Goal: Check status: Check status

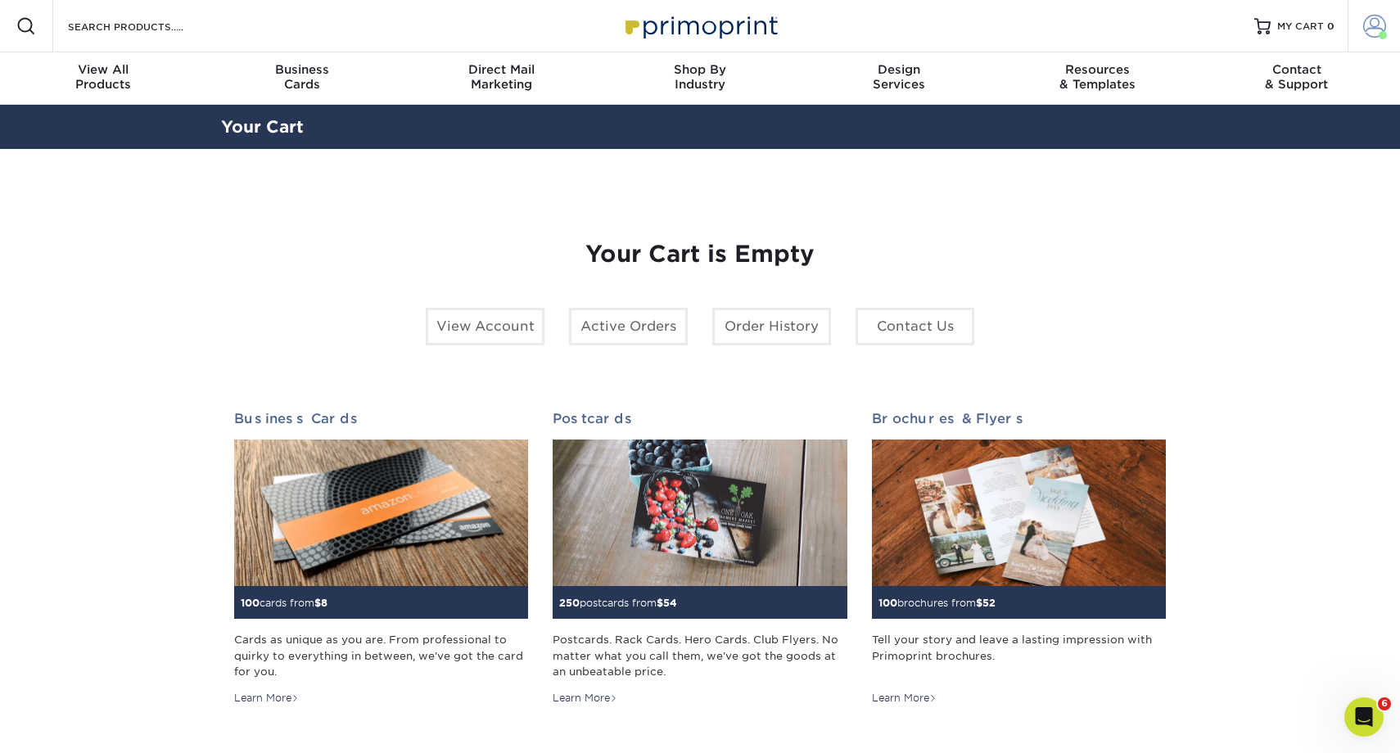
click at [1369, 25] on span at bounding box center [1374, 26] width 23 height 23
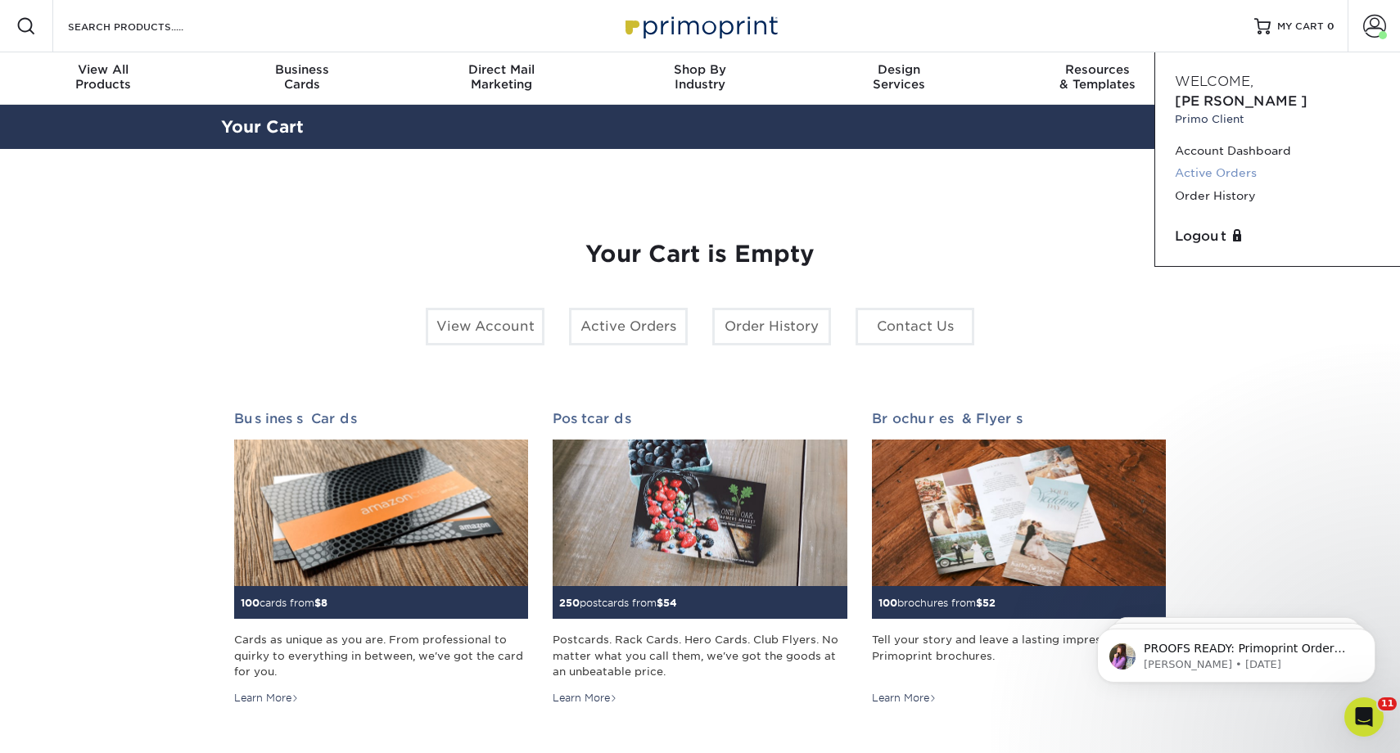
click at [1222, 162] on link "Active Orders" at bounding box center [1278, 173] width 206 height 22
click at [1200, 162] on link "Active Orders" at bounding box center [1278, 173] width 206 height 22
click at [1195, 162] on link "Active Orders" at bounding box center [1278, 173] width 206 height 22
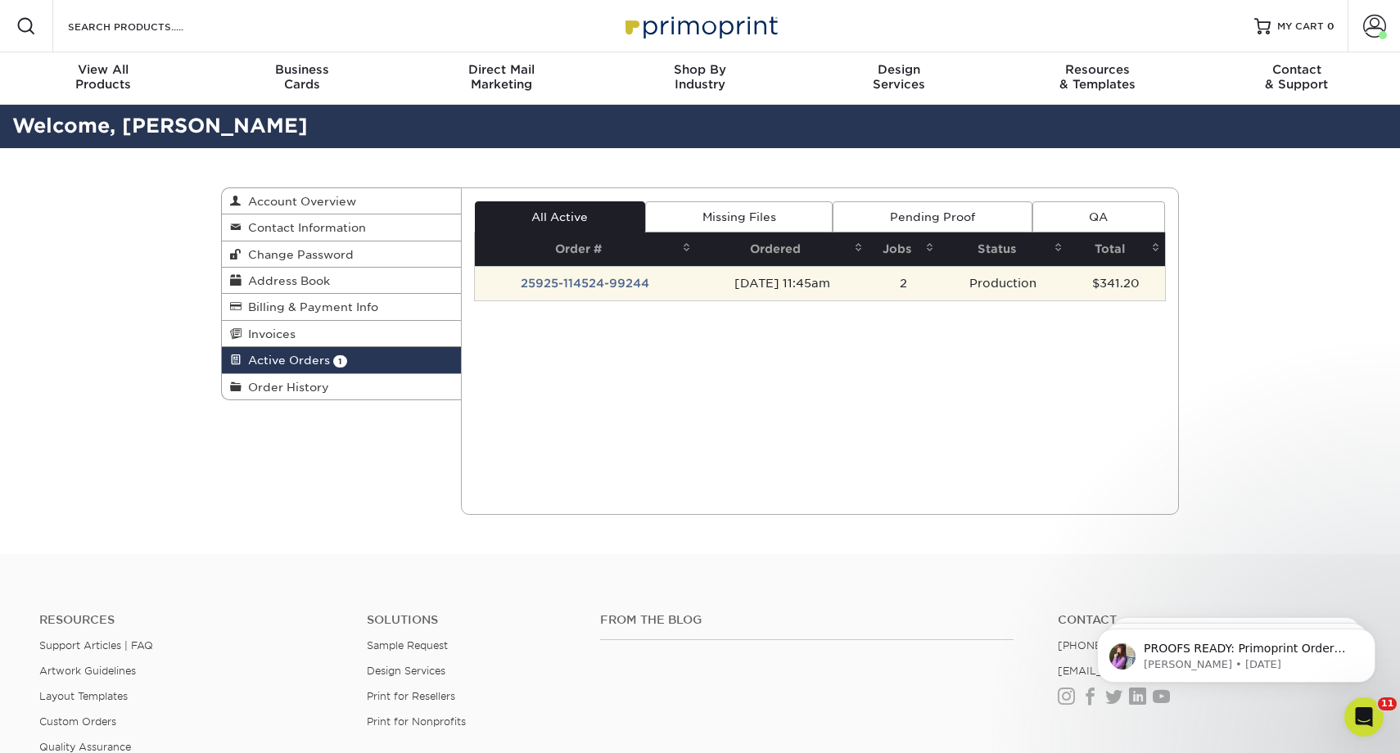
click at [621, 272] on td "25925-114524-99244" at bounding box center [586, 283] width 222 height 34
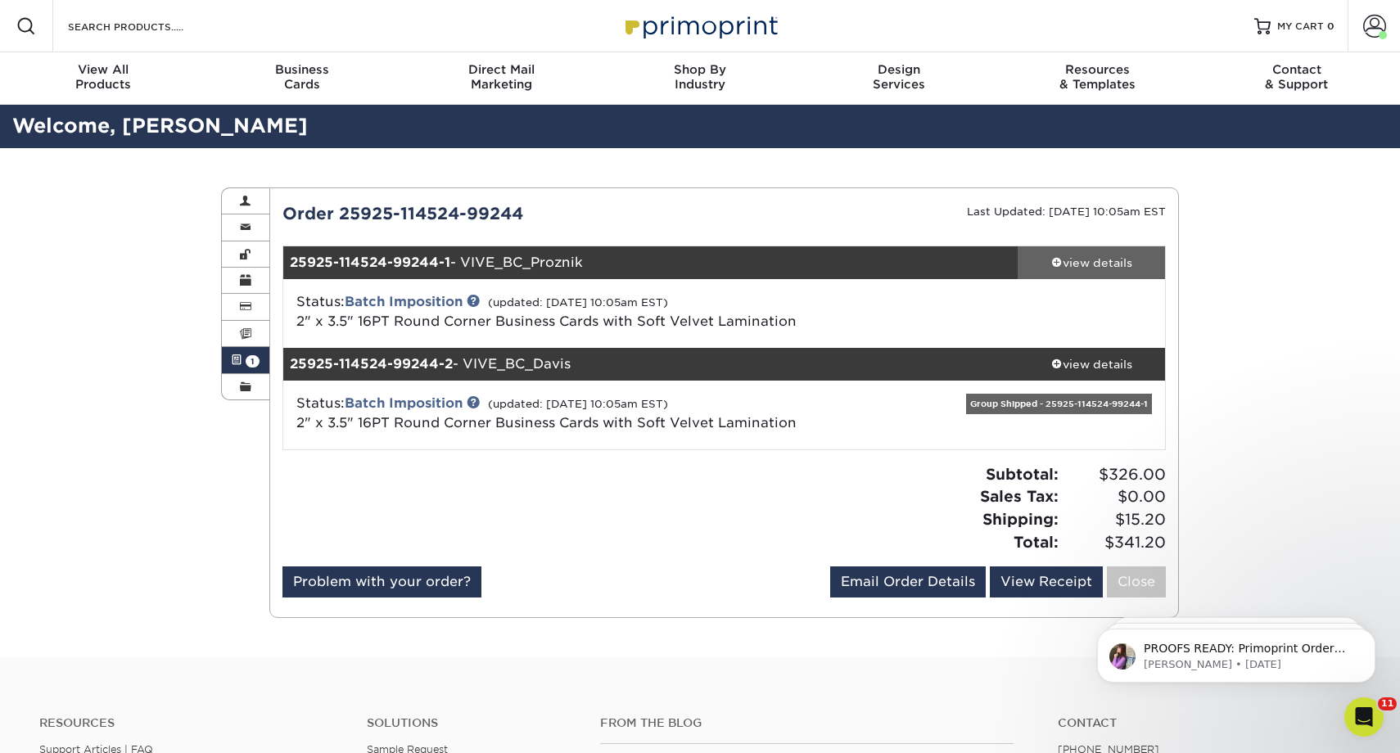
click at [1093, 265] on div "view details" at bounding box center [1091, 263] width 147 height 16
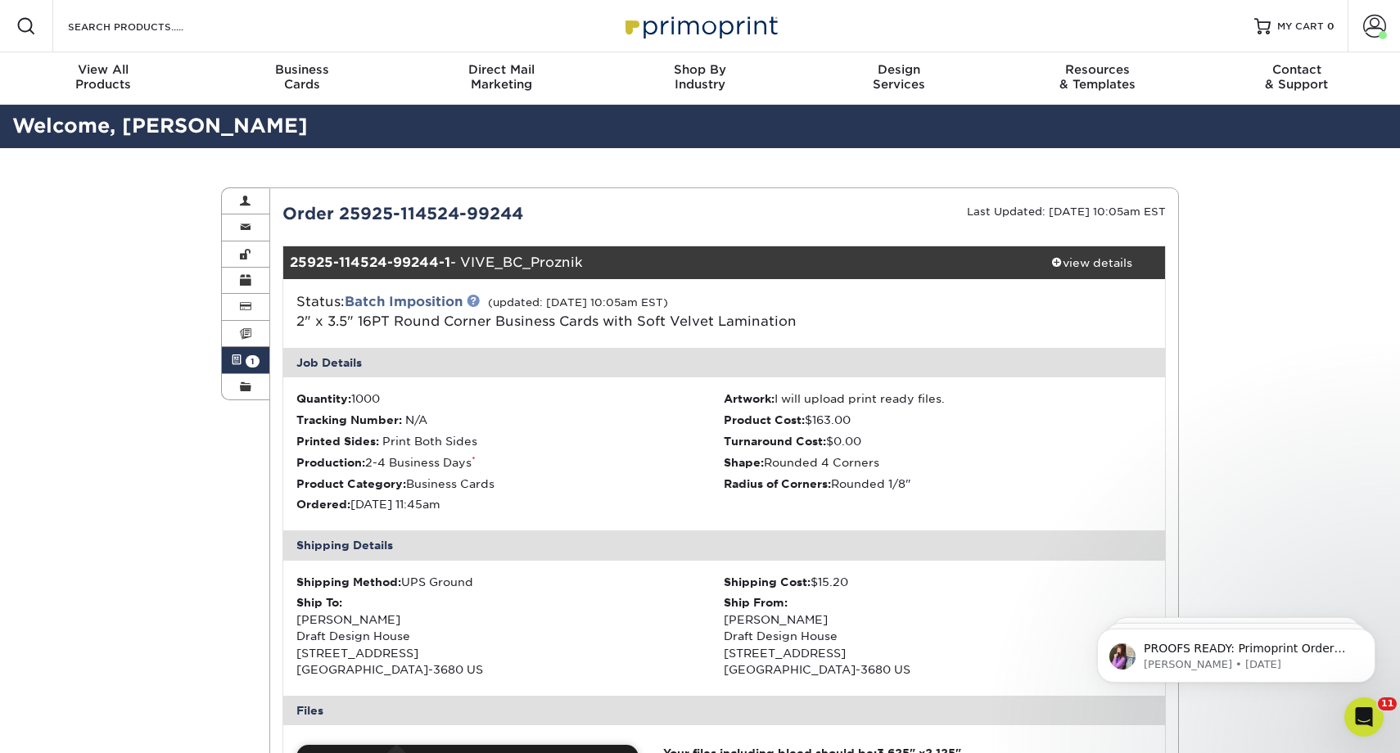
click at [478, 299] on link at bounding box center [473, 300] width 13 height 13
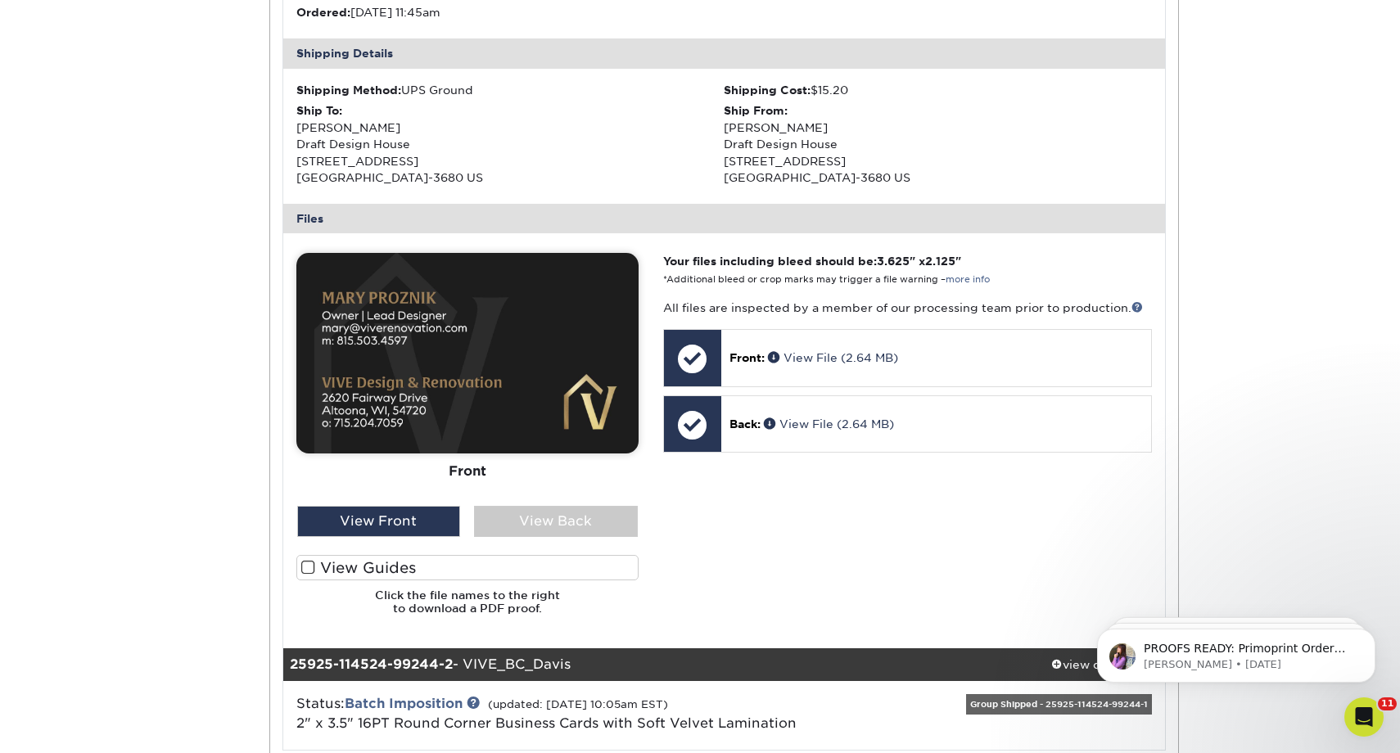
scroll to position [525, 0]
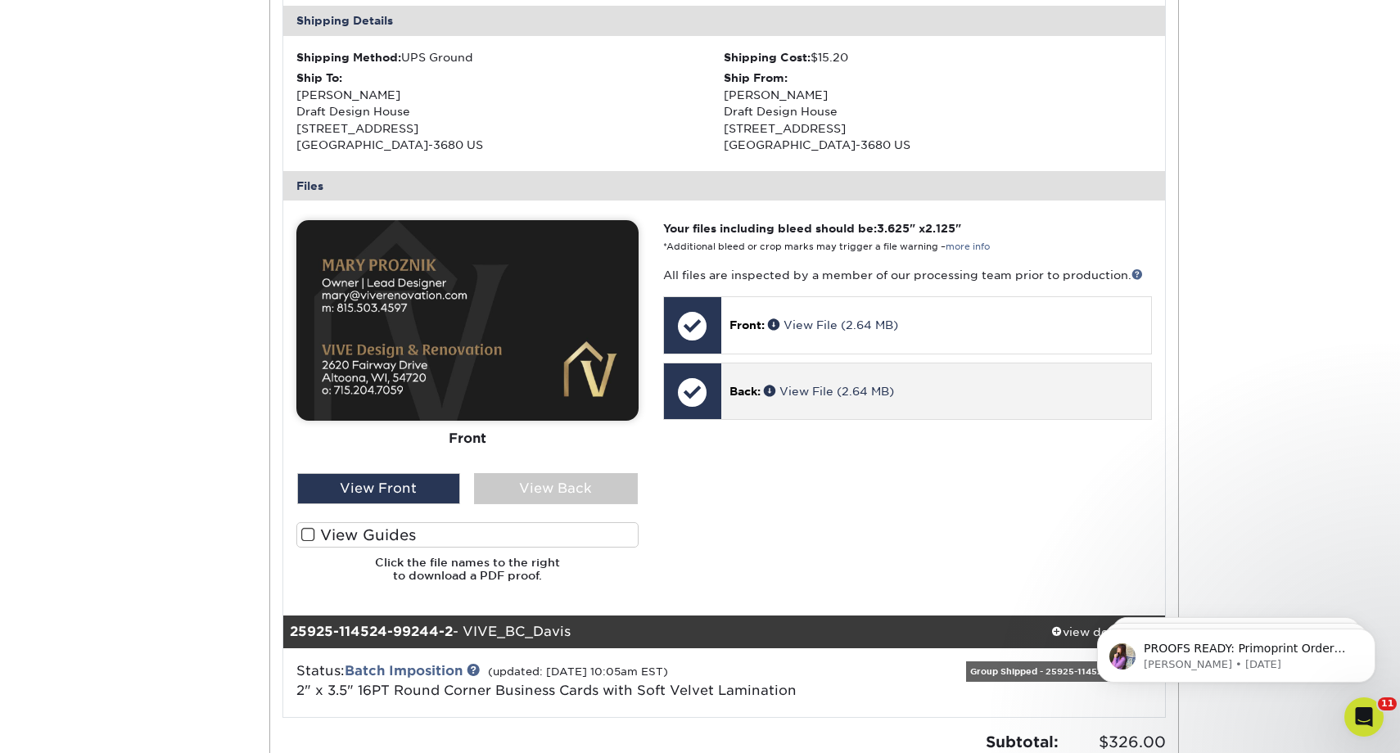
click at [761, 391] on span "Back:" at bounding box center [745, 391] width 31 height 13
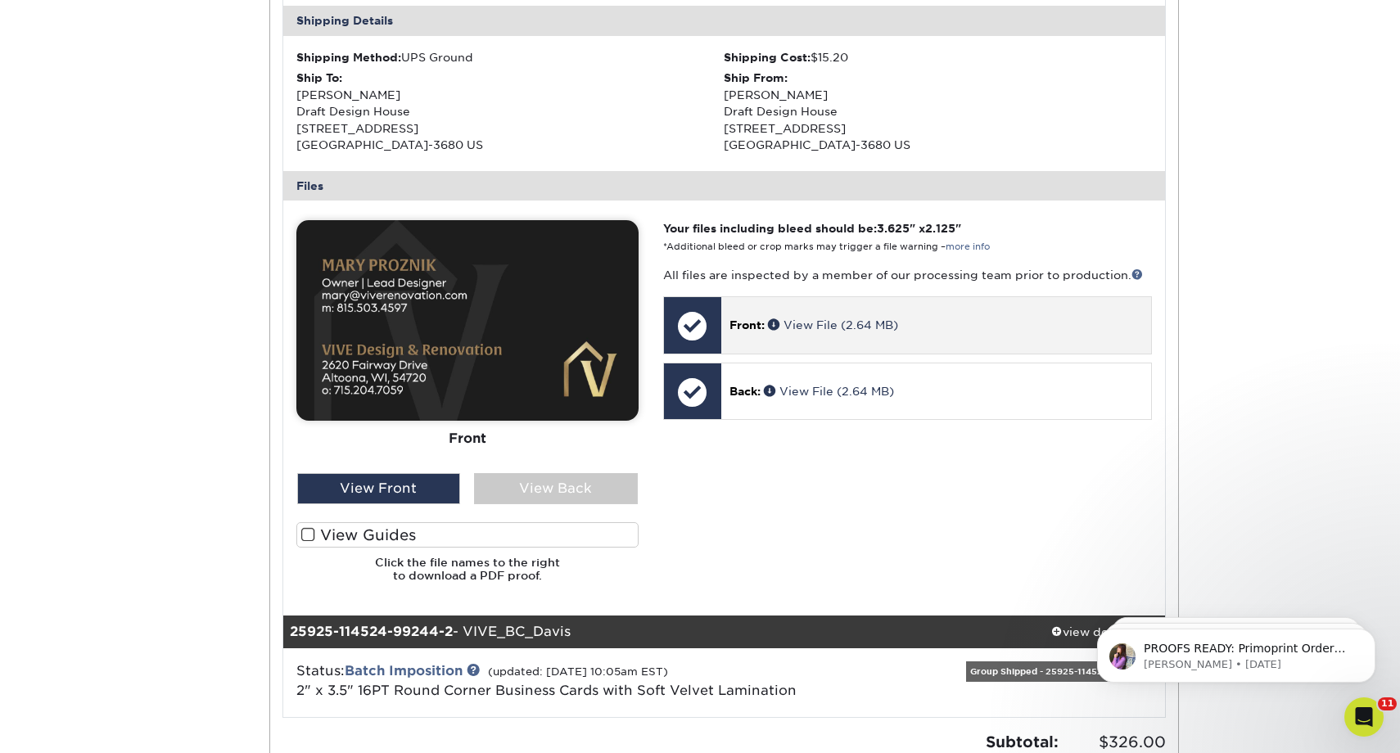
click at [751, 324] on span "Front:" at bounding box center [747, 325] width 35 height 13
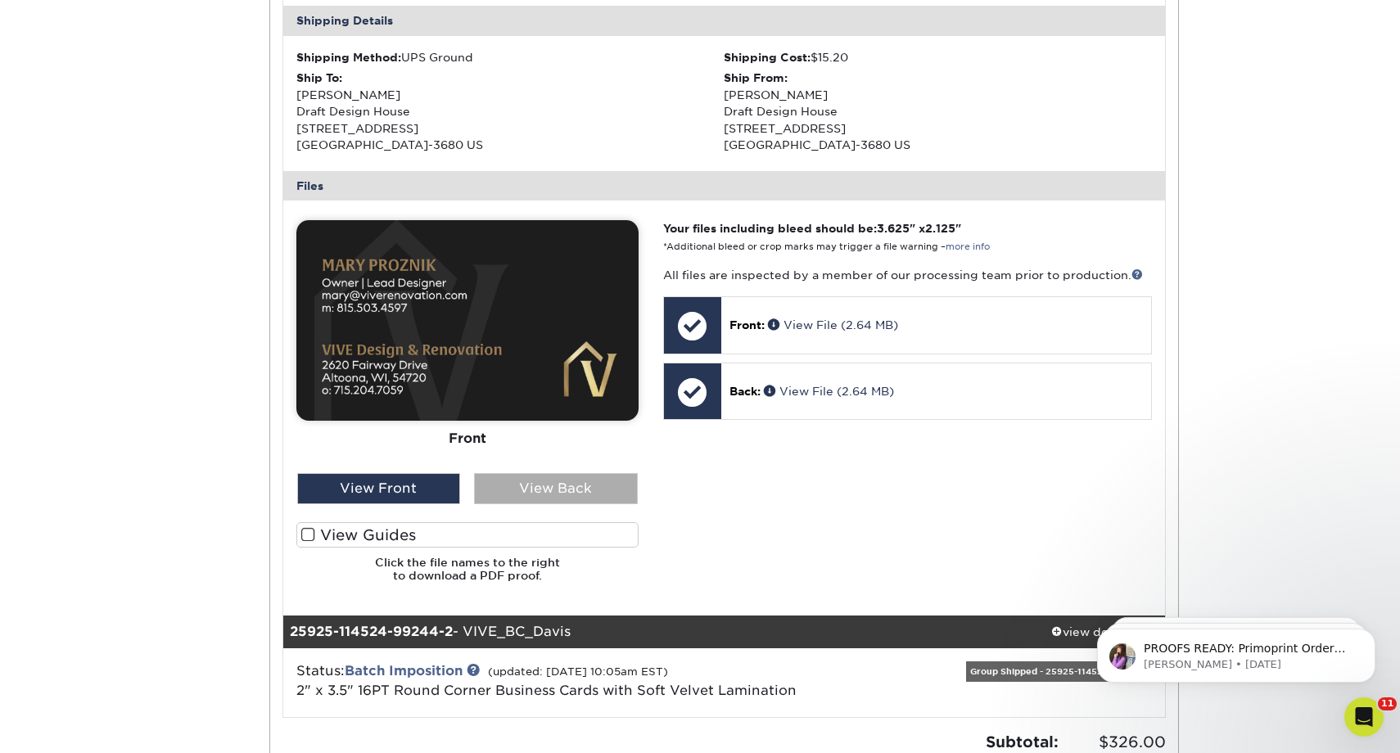
click at [553, 491] on div "View Back" at bounding box center [556, 488] width 164 height 31
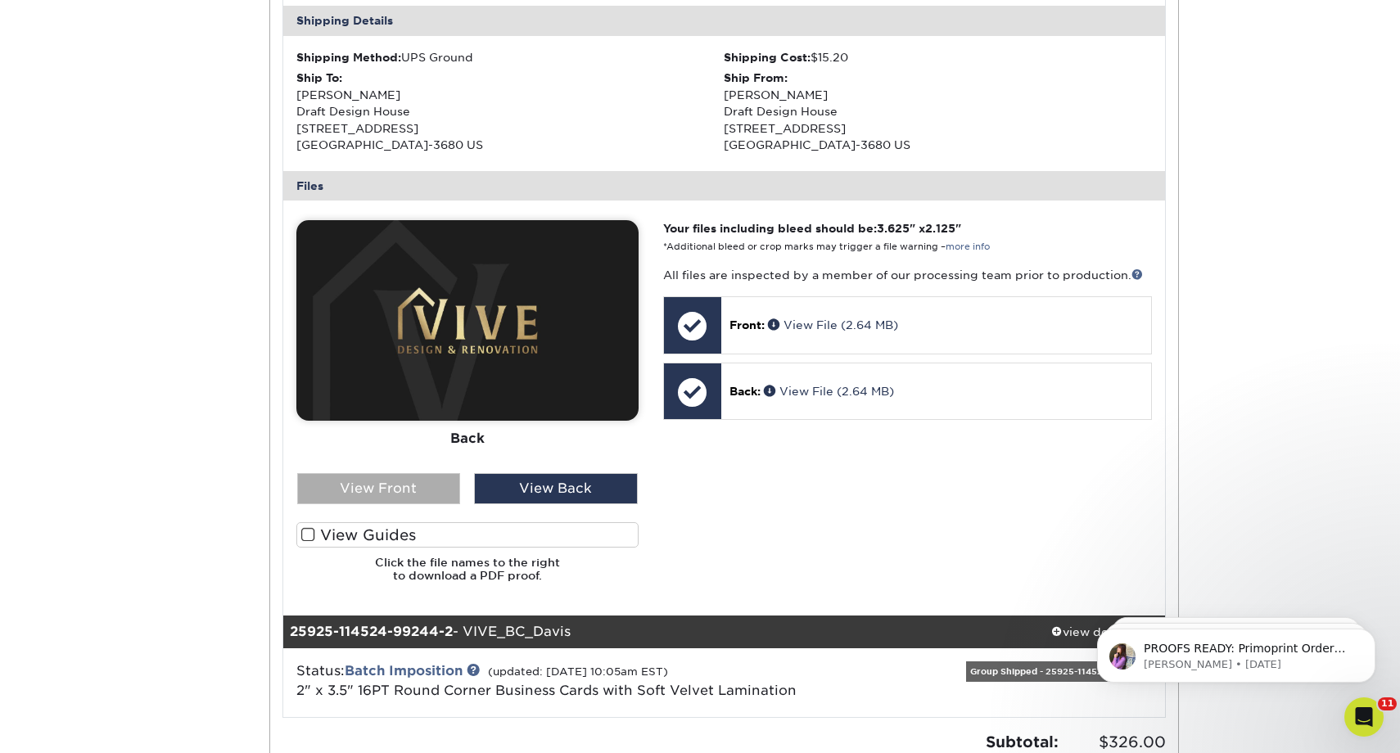
click at [420, 491] on div "View Front" at bounding box center [379, 488] width 164 height 31
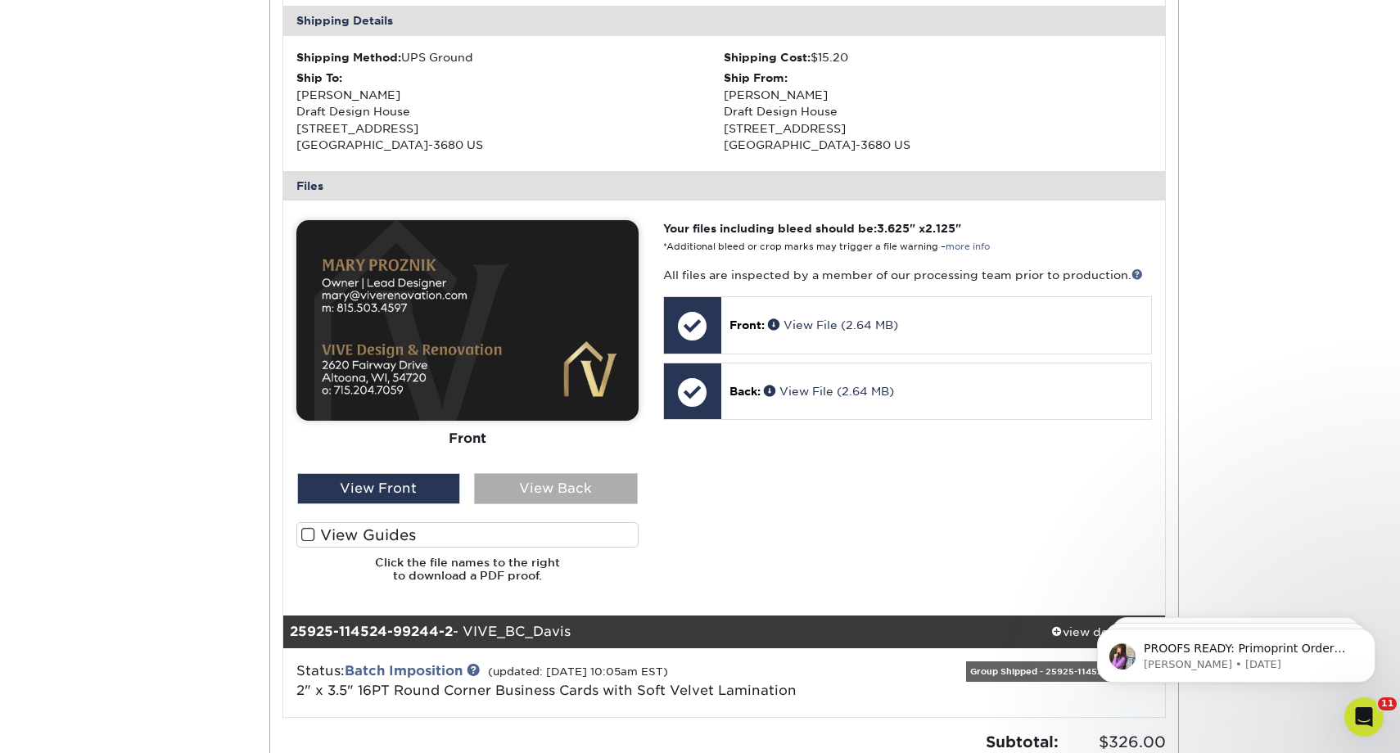
click at [512, 487] on div "View Back" at bounding box center [556, 488] width 164 height 31
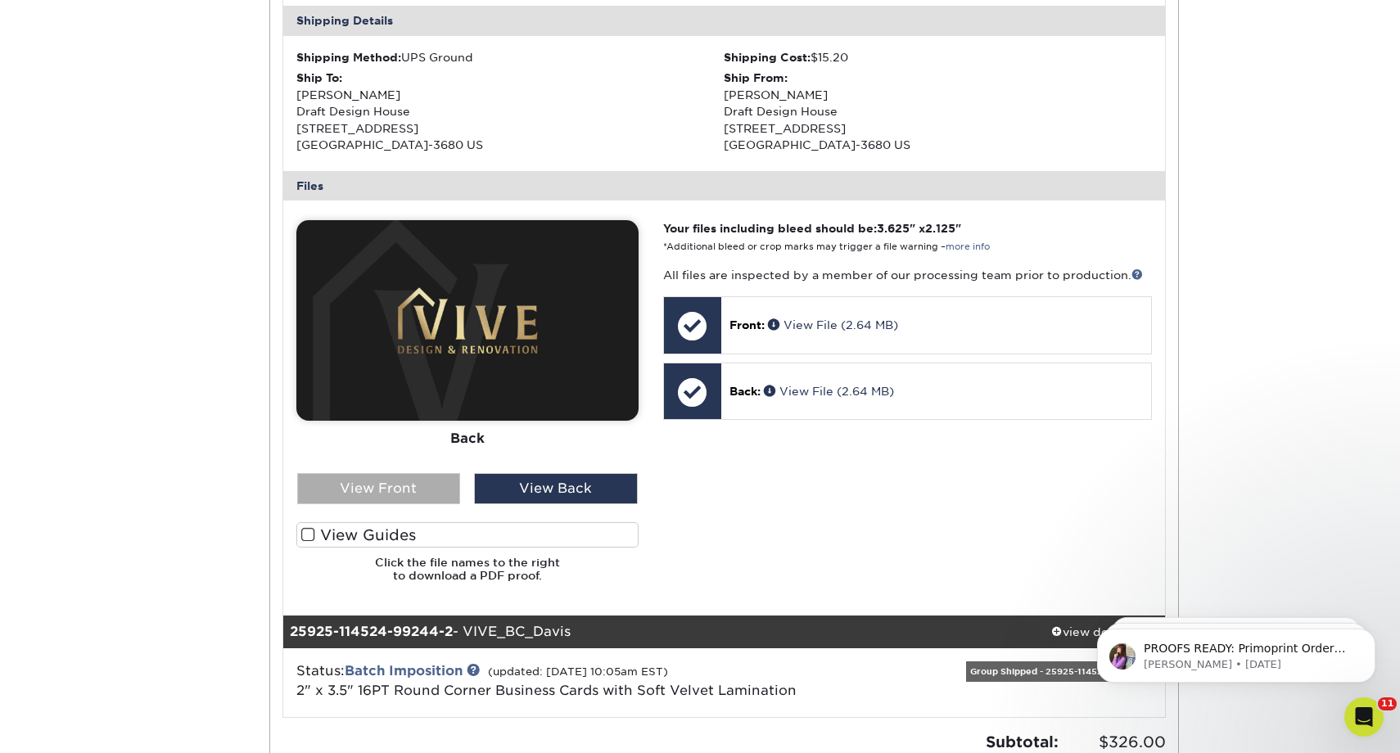
click at [439, 486] on div "View Front" at bounding box center [379, 488] width 164 height 31
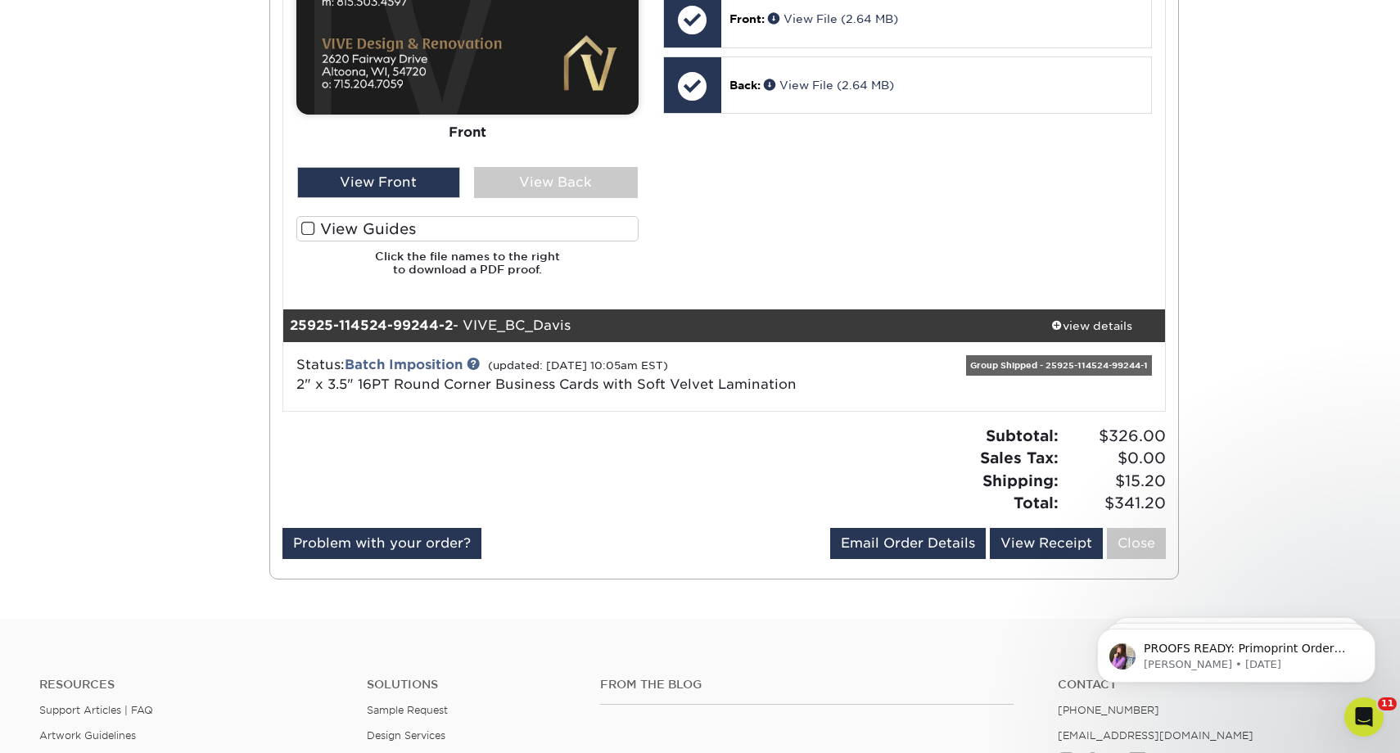
scroll to position [916, 0]
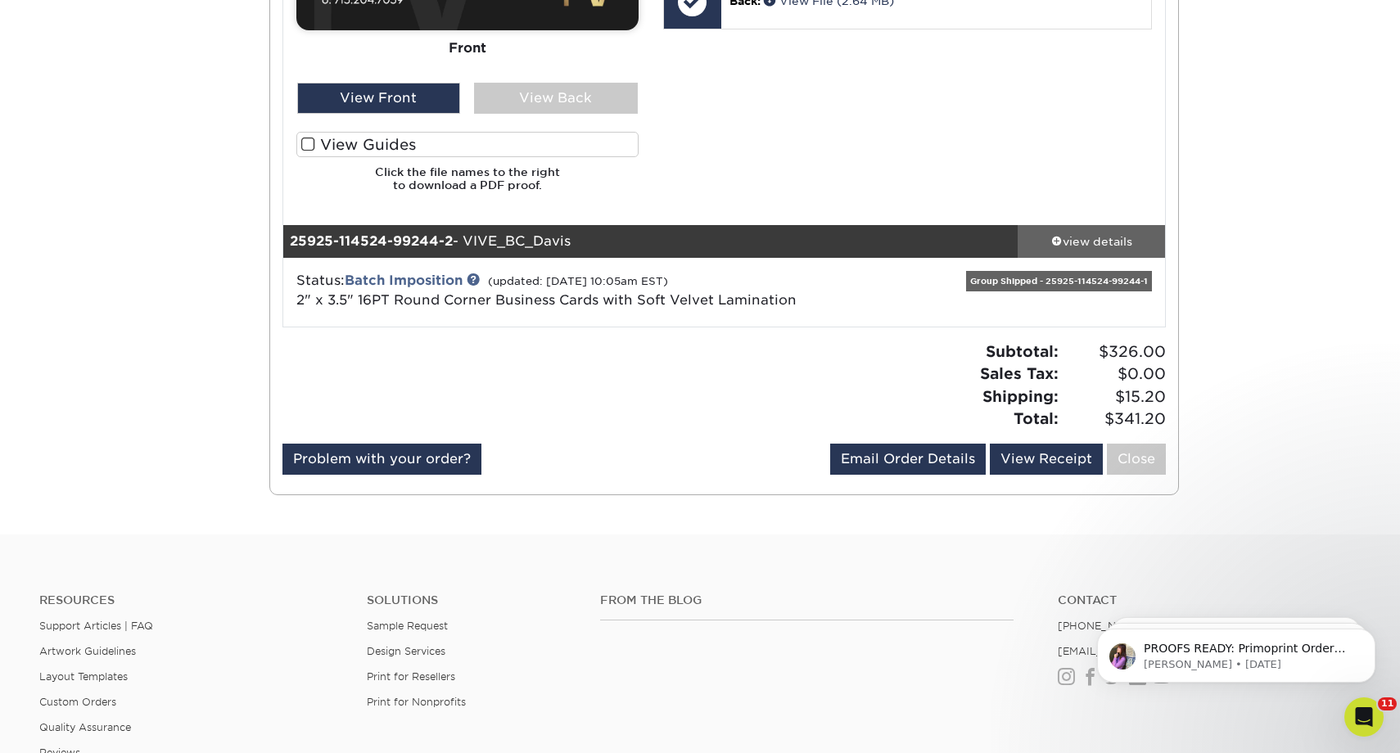
click at [1132, 239] on div "view details" at bounding box center [1091, 241] width 147 height 16
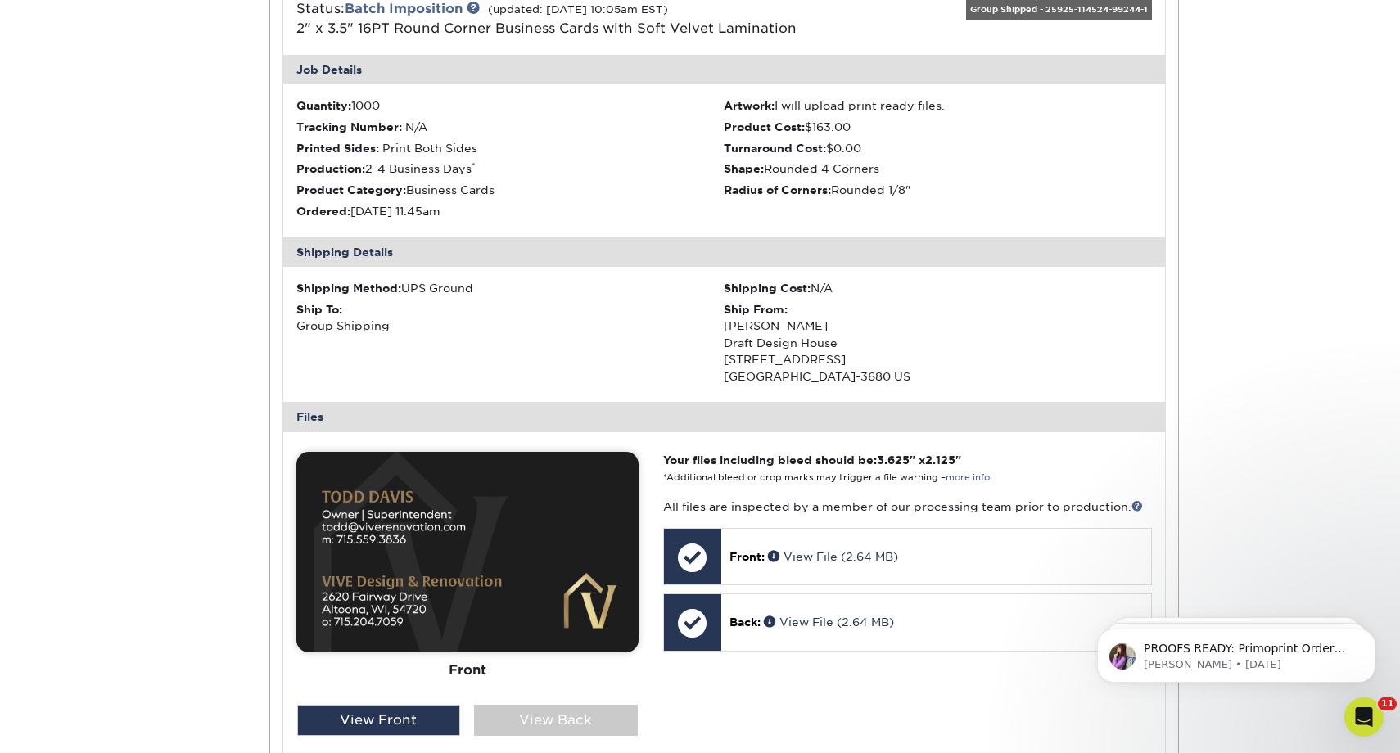
scroll to position [1350, 0]
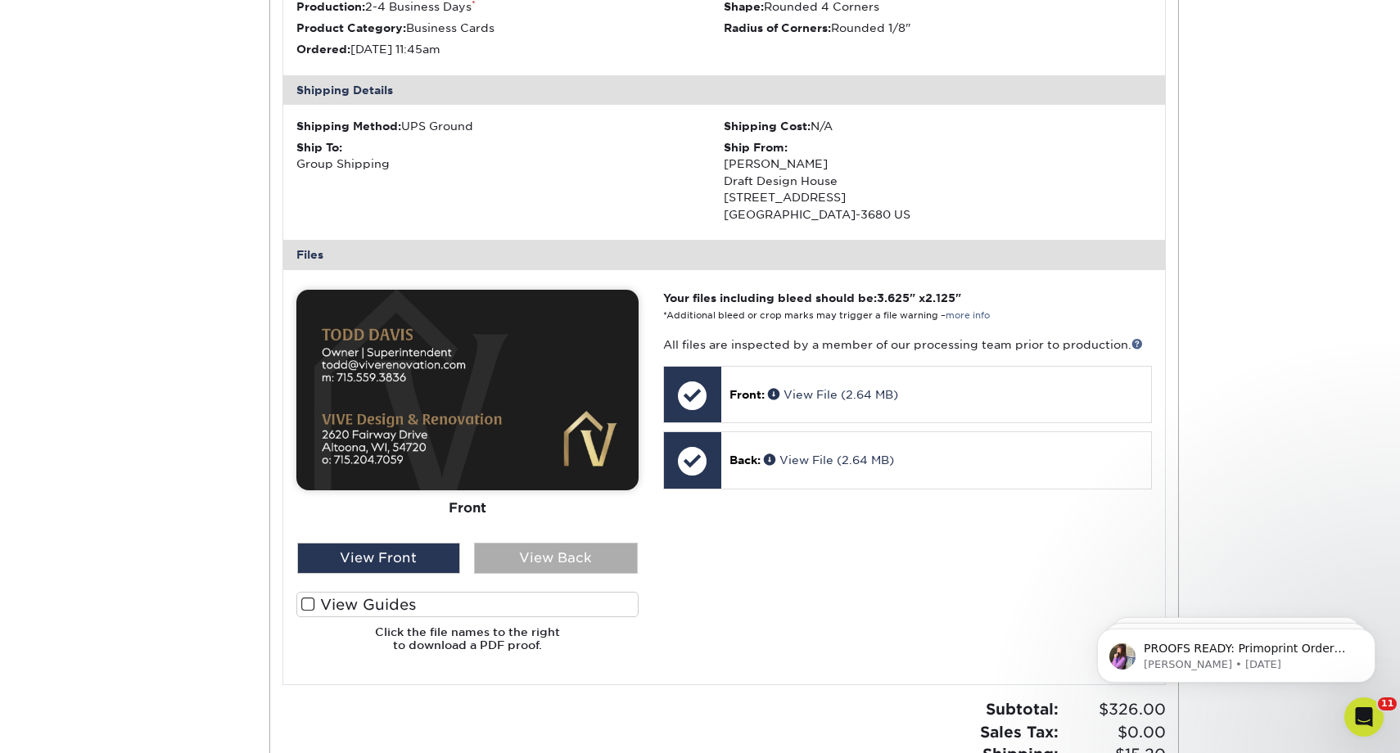
click at [495, 555] on div "View Back" at bounding box center [556, 558] width 164 height 31
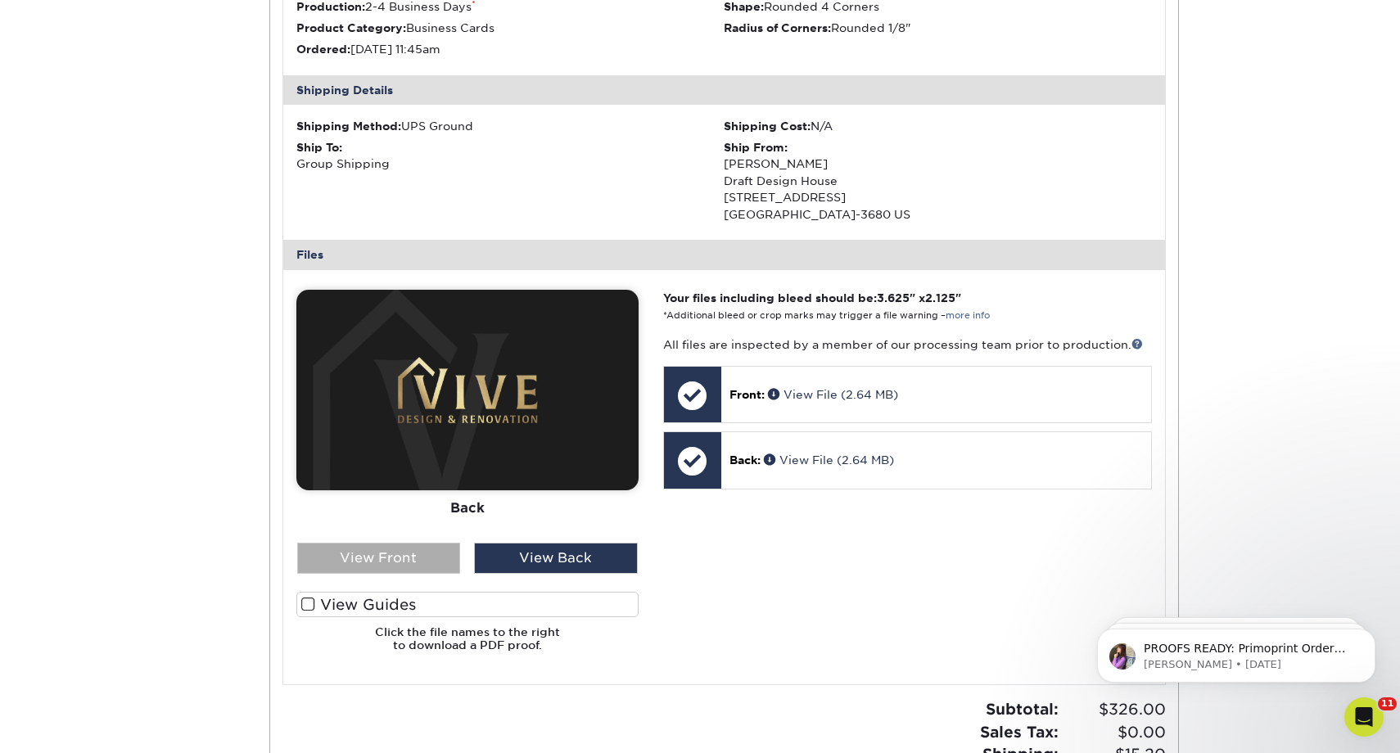
click at [445, 557] on div "View Front" at bounding box center [379, 558] width 164 height 31
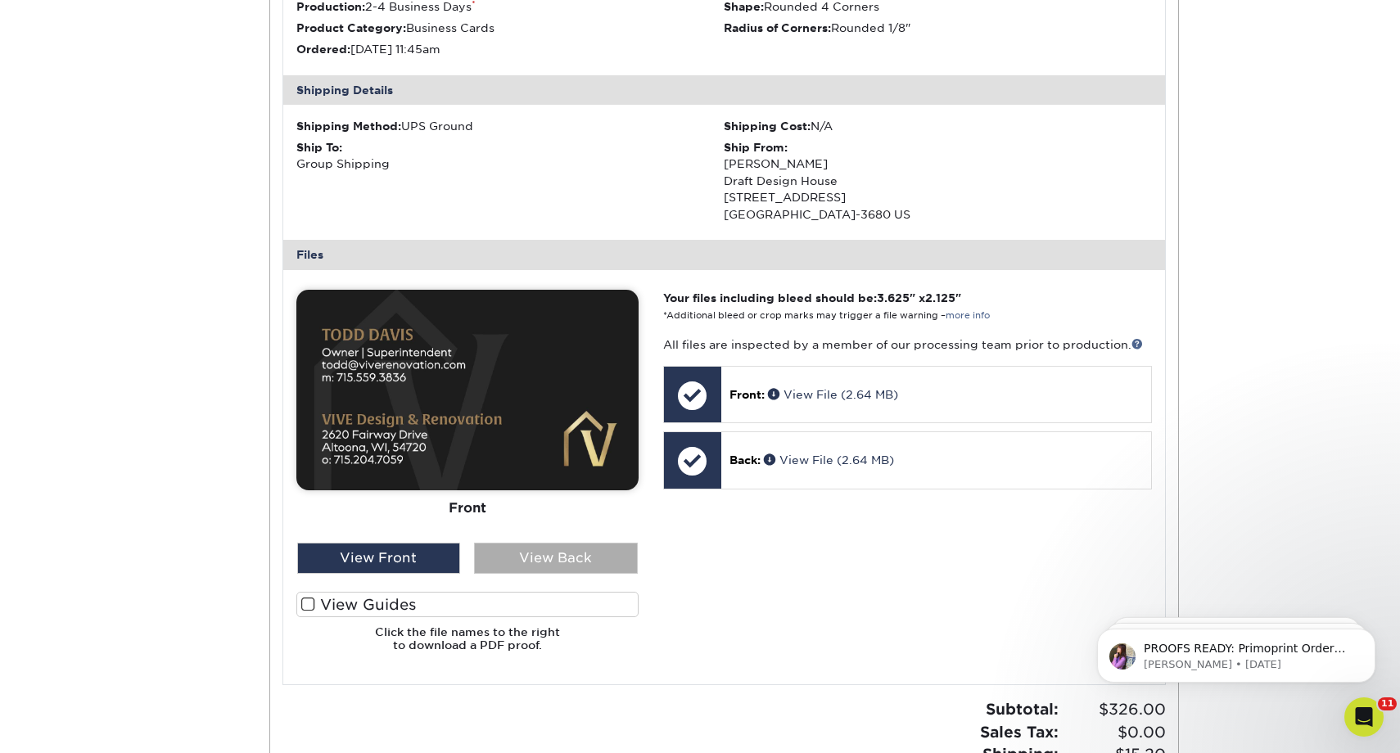
click at [585, 569] on div "View Back" at bounding box center [556, 558] width 164 height 31
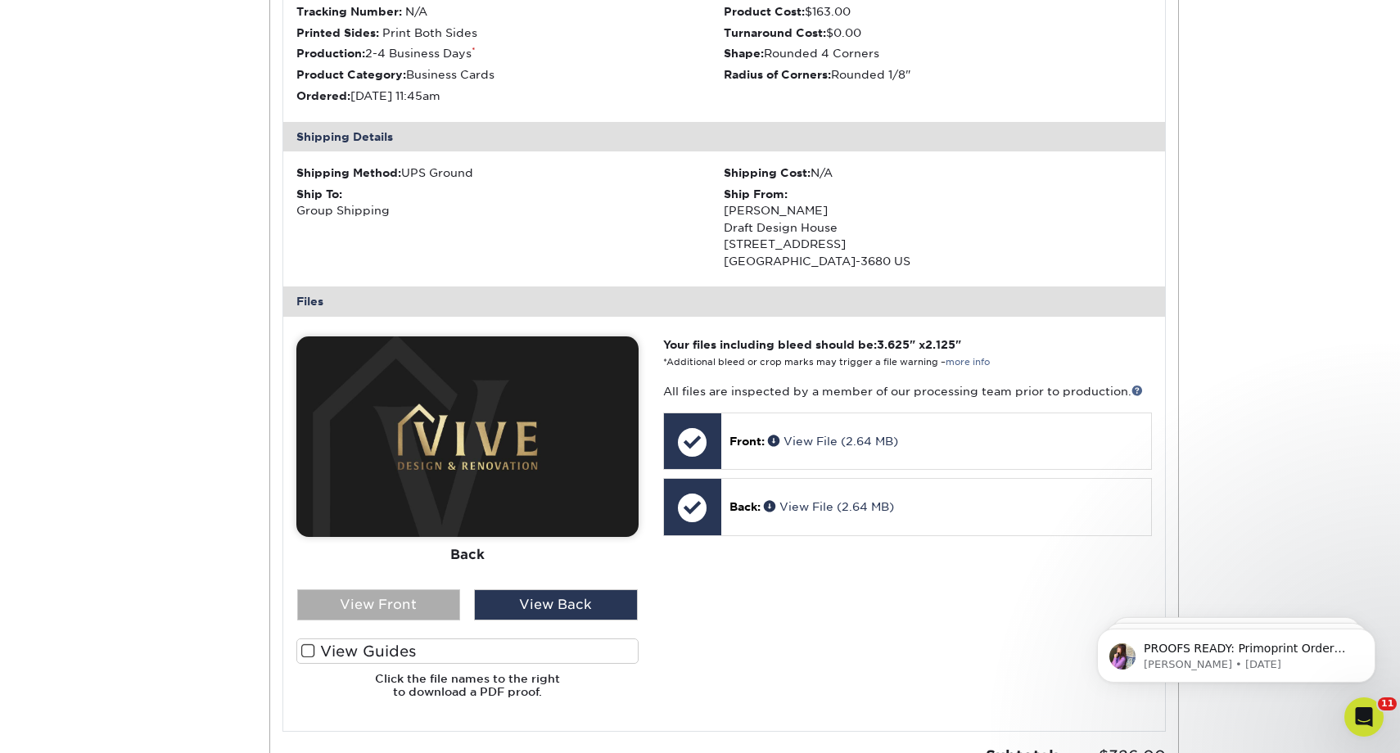
scroll to position [1341, 0]
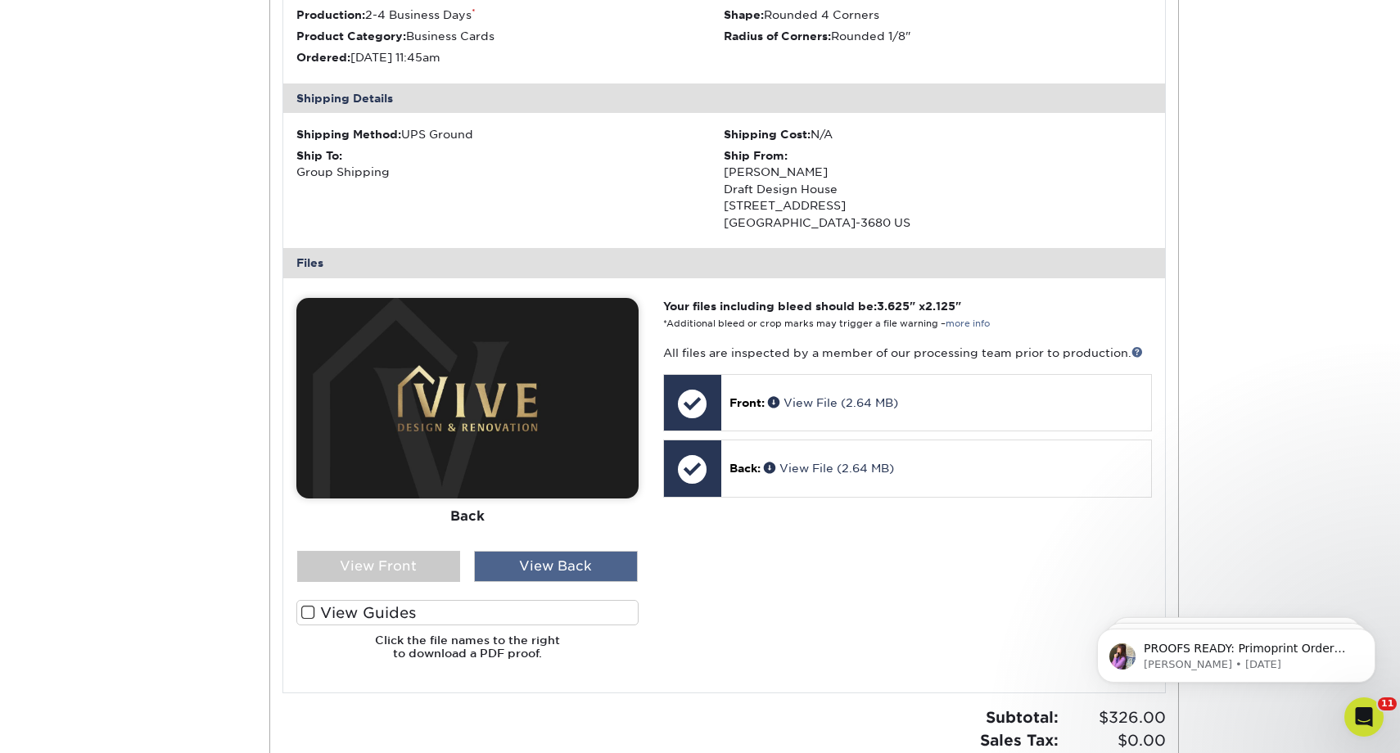
click at [522, 569] on div "View Back" at bounding box center [556, 566] width 164 height 31
click at [433, 573] on div "View Front" at bounding box center [379, 566] width 164 height 31
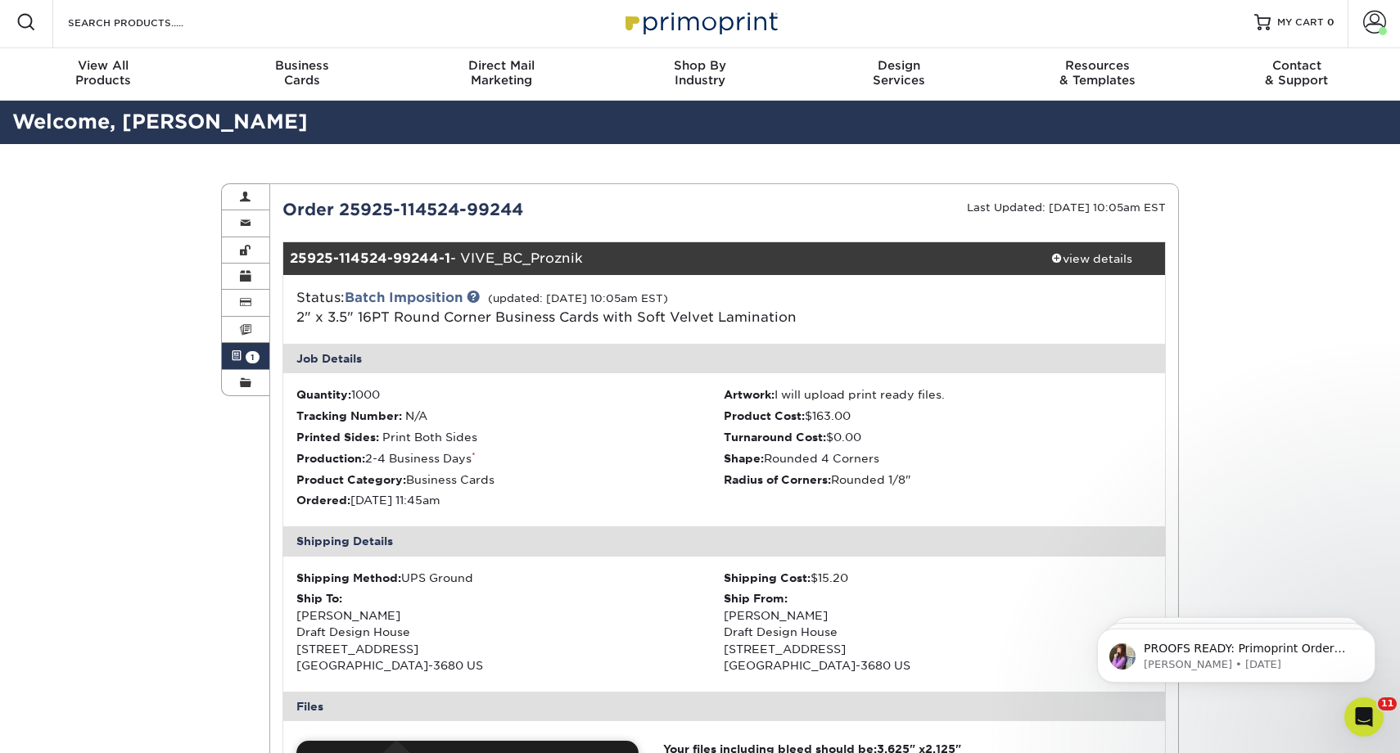
scroll to position [0, 0]
